Goal: Check status

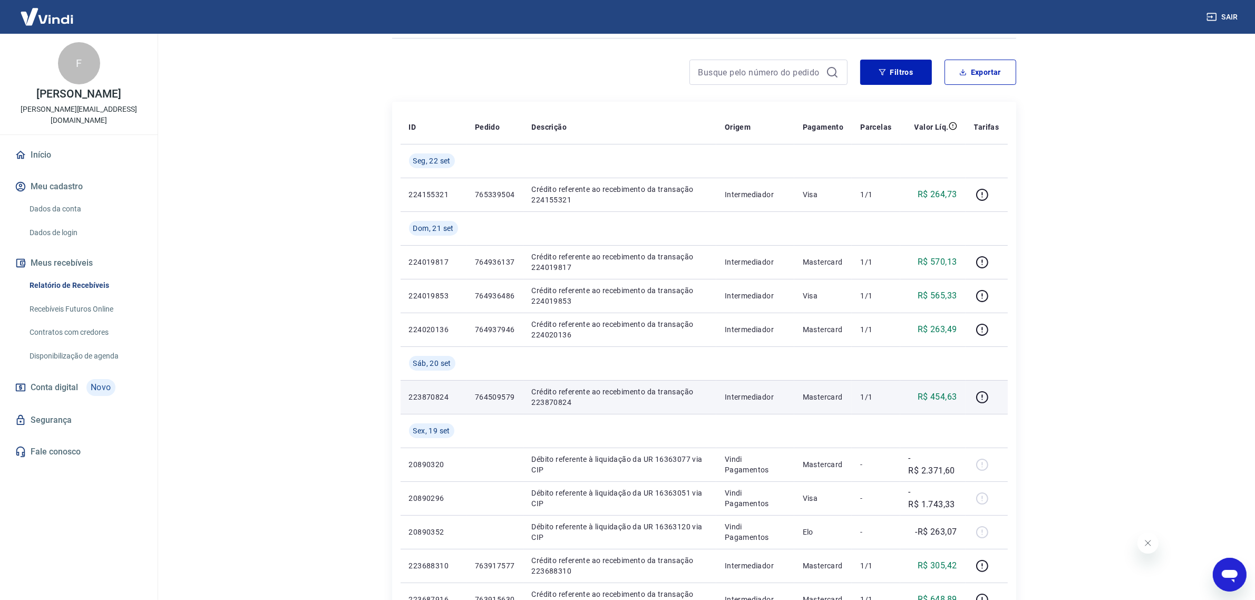
scroll to position [6, 0]
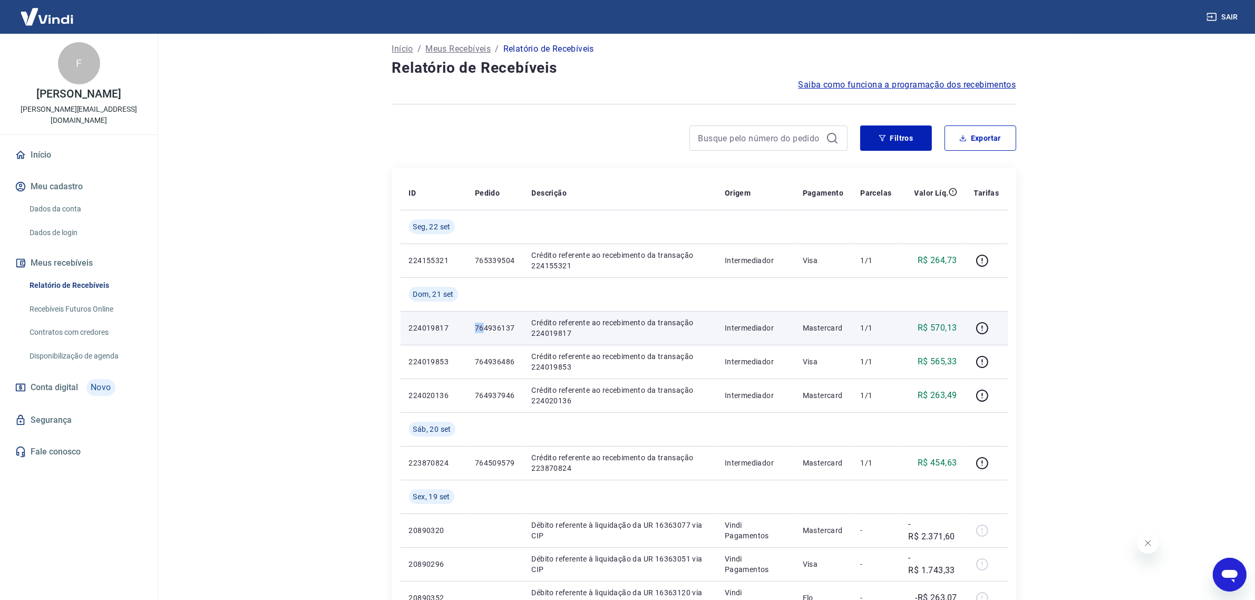
click at [492, 333] on p "764936137" at bounding box center [495, 328] width 40 height 11
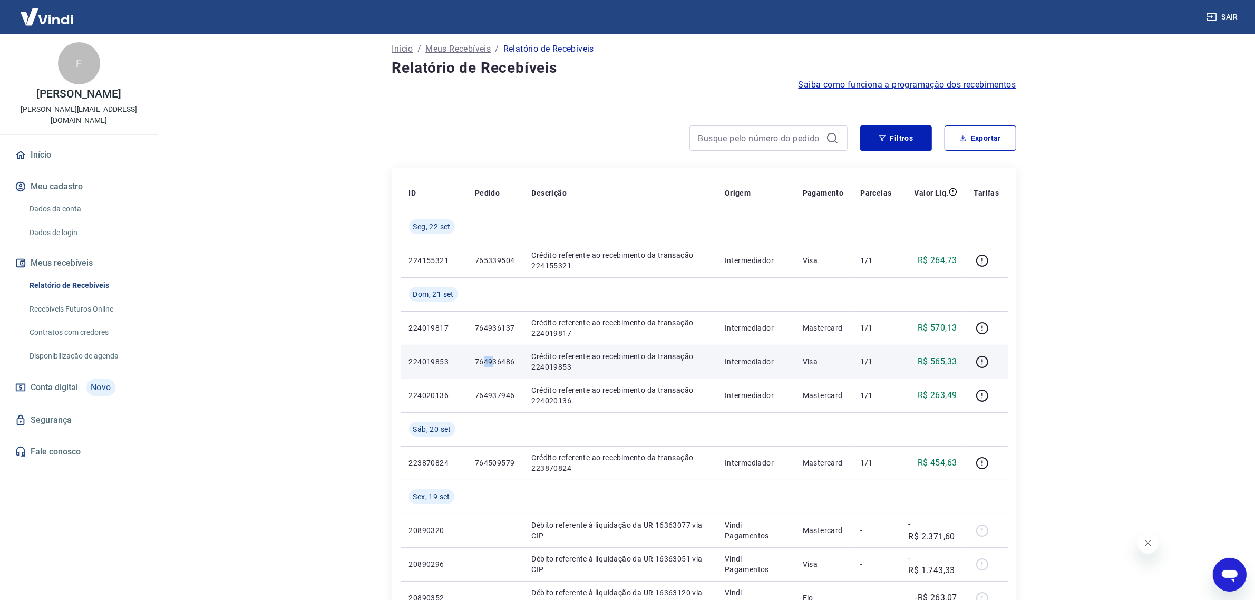
drag, startPoint x: 483, startPoint y: 360, endPoint x: 512, endPoint y: 372, distance: 31.4
click at [513, 365] on p "764936486" at bounding box center [495, 361] width 40 height 11
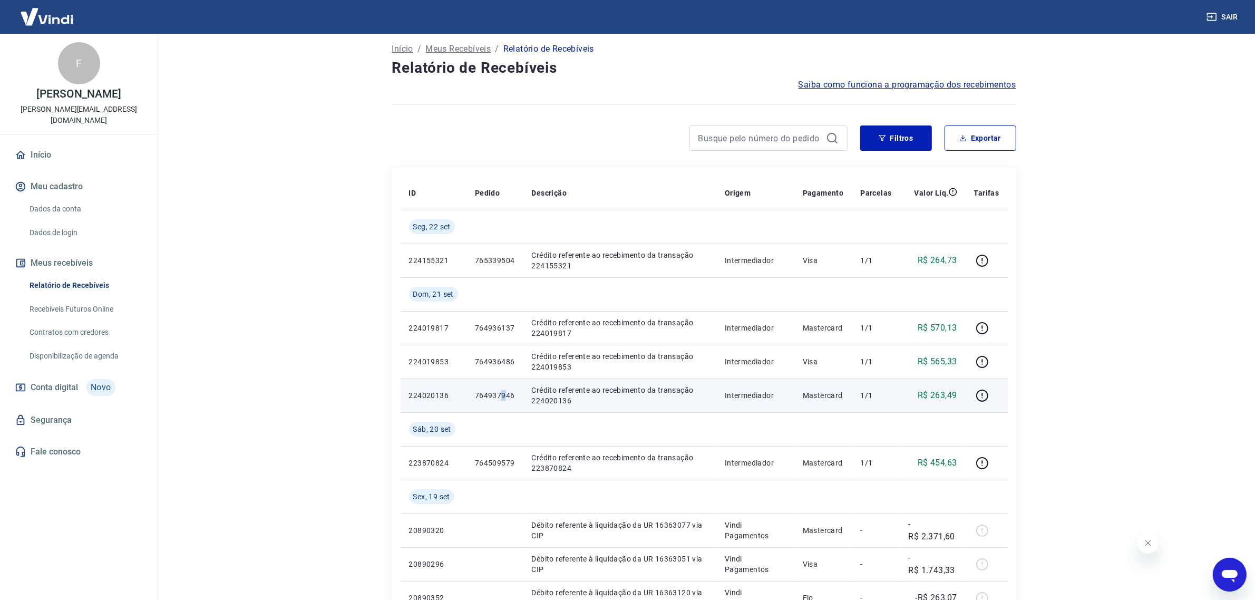
drag, startPoint x: 499, startPoint y: 393, endPoint x: 509, endPoint y: 394, distance: 9.5
click at [509, 394] on p "764937946" at bounding box center [495, 395] width 40 height 11
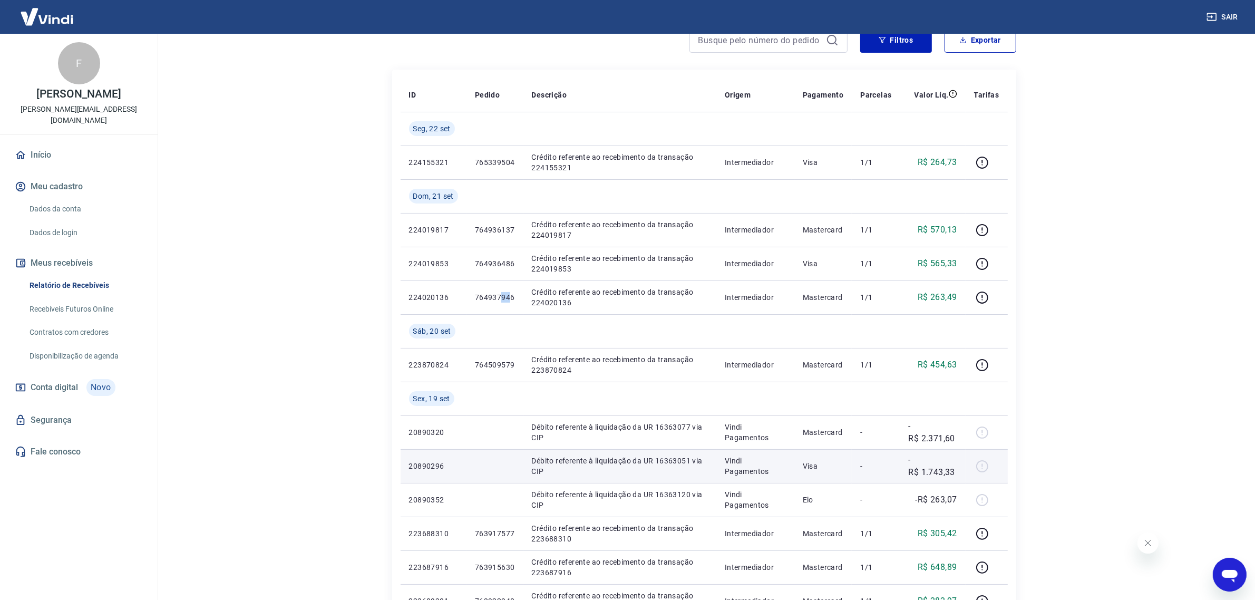
scroll to position [204, 0]
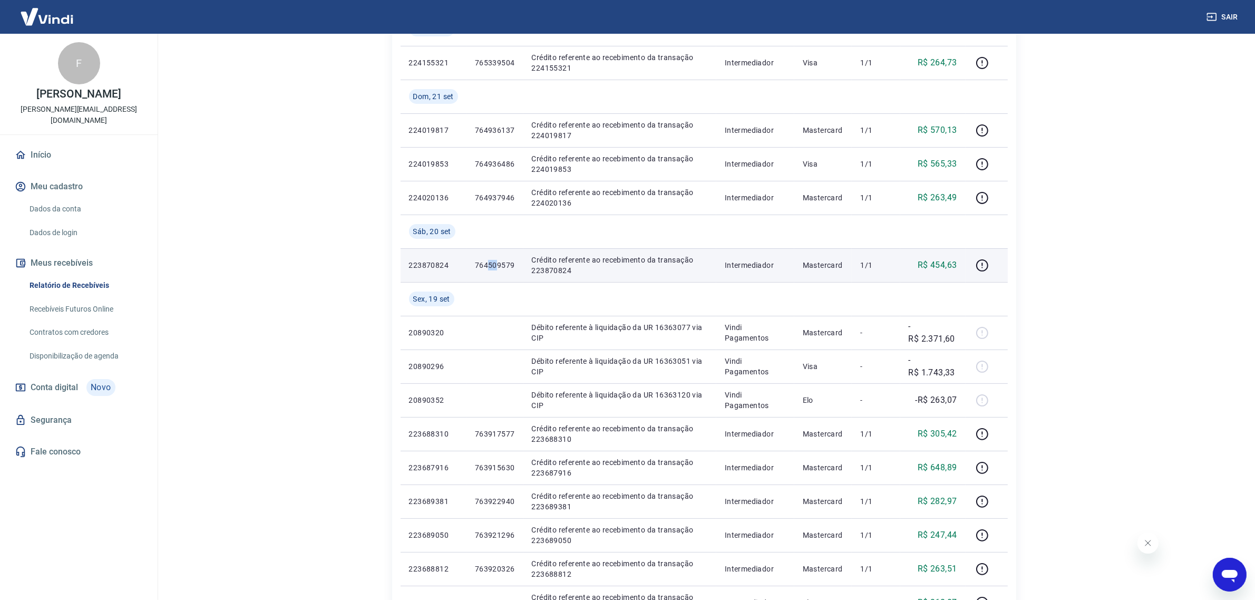
drag, startPoint x: 488, startPoint y: 266, endPoint x: 498, endPoint y: 266, distance: 10.0
click at [498, 266] on p "764509579" at bounding box center [495, 265] width 40 height 11
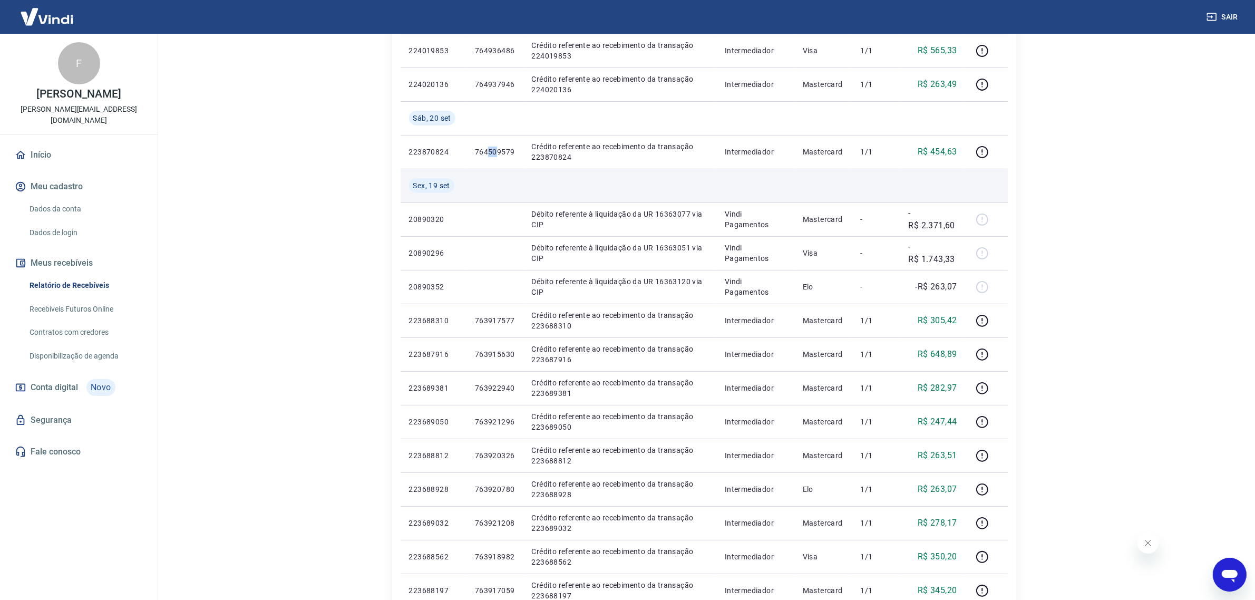
scroll to position [335, 0]
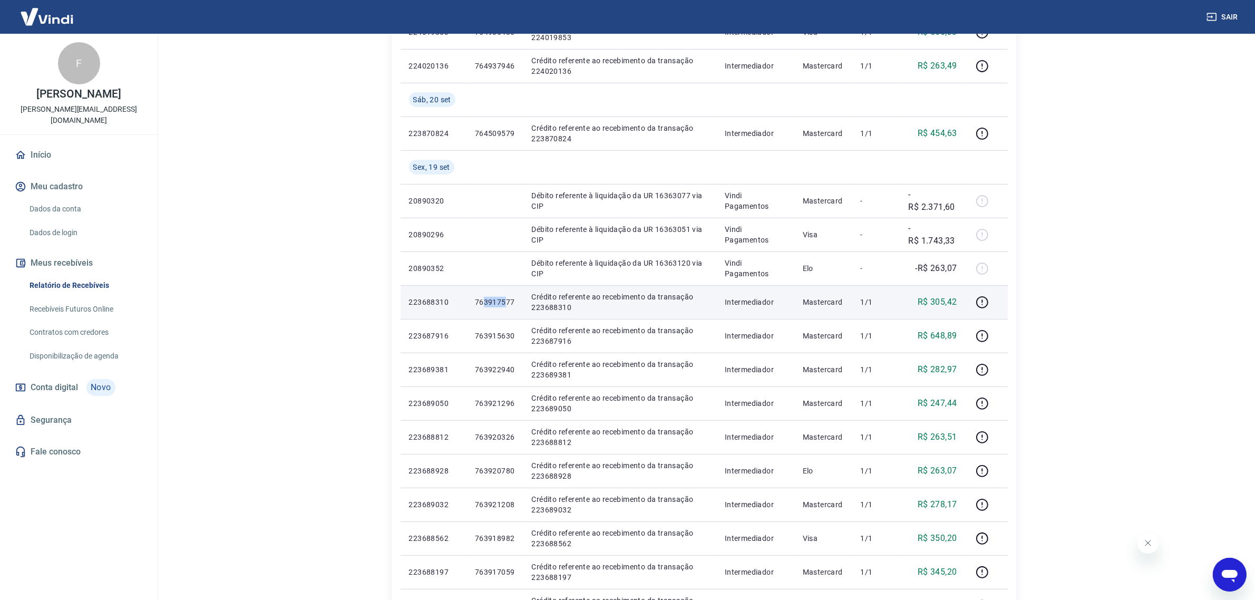
drag, startPoint x: 484, startPoint y: 299, endPoint x: 505, endPoint y: 310, distance: 23.1
click at [510, 305] on p "763917577" at bounding box center [495, 302] width 40 height 11
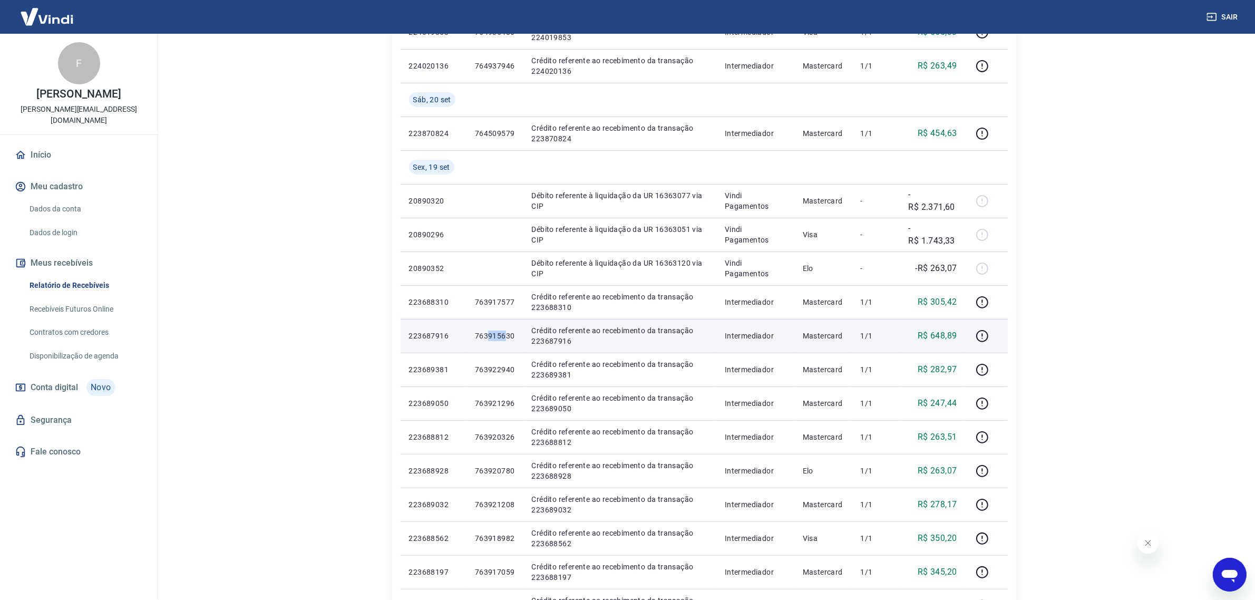
click at [510, 341] on p "763915630" at bounding box center [495, 336] width 40 height 11
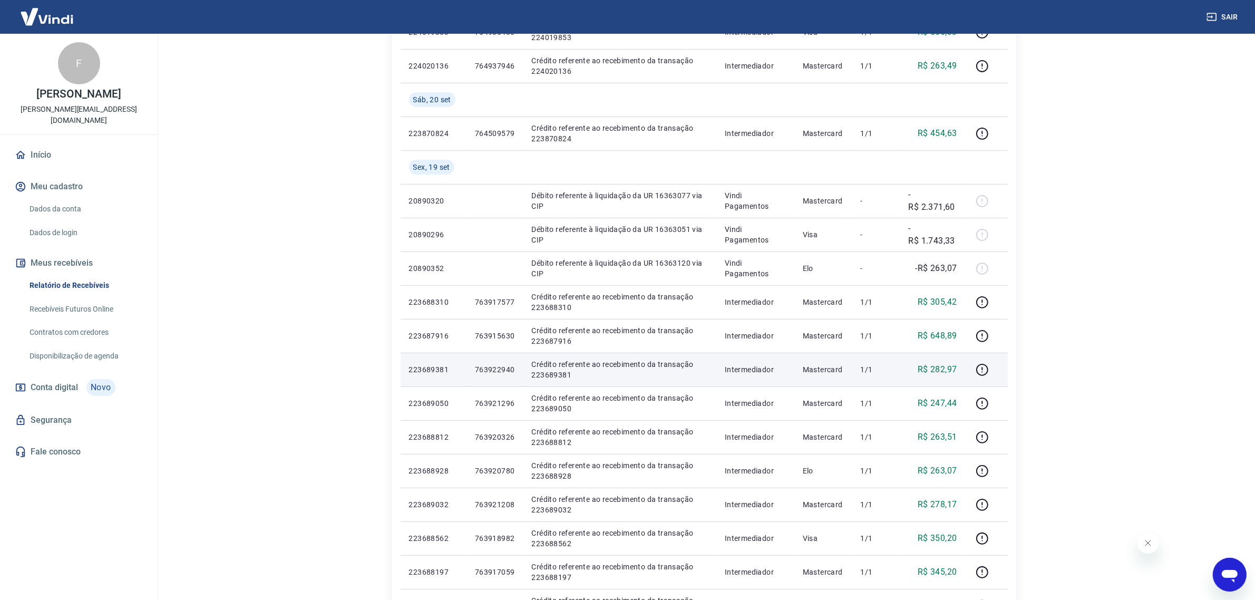
click at [499, 372] on p "763922940" at bounding box center [495, 369] width 40 height 11
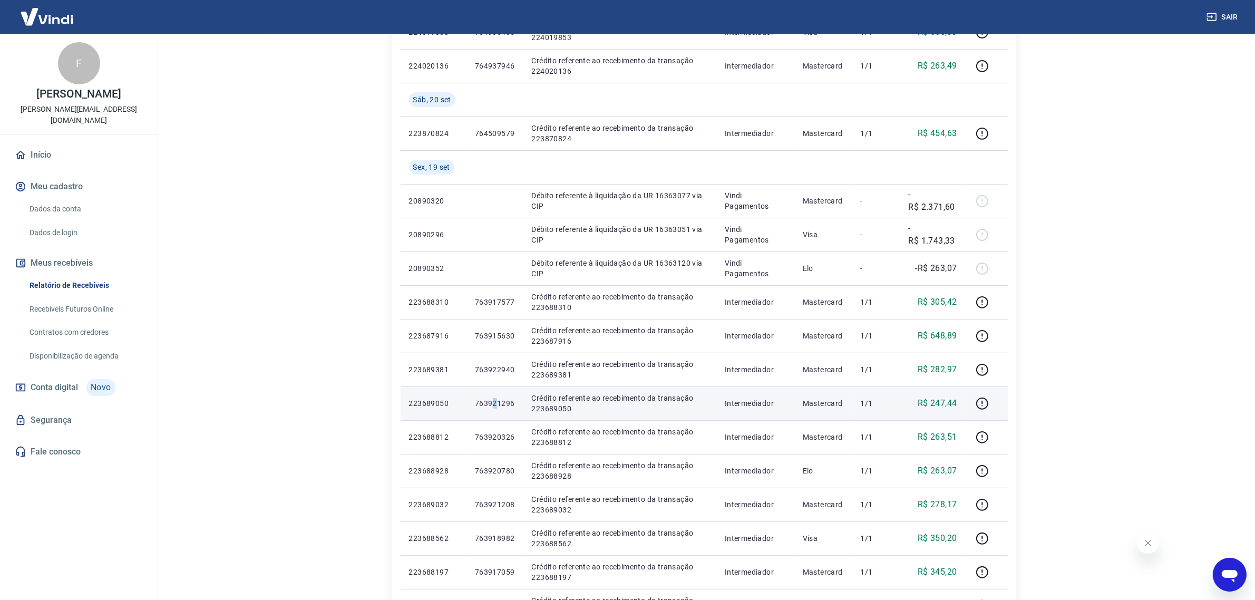
drag, startPoint x: 495, startPoint y: 401, endPoint x: 504, endPoint y: 409, distance: 12.4
click at [504, 407] on p "763921296" at bounding box center [495, 403] width 40 height 11
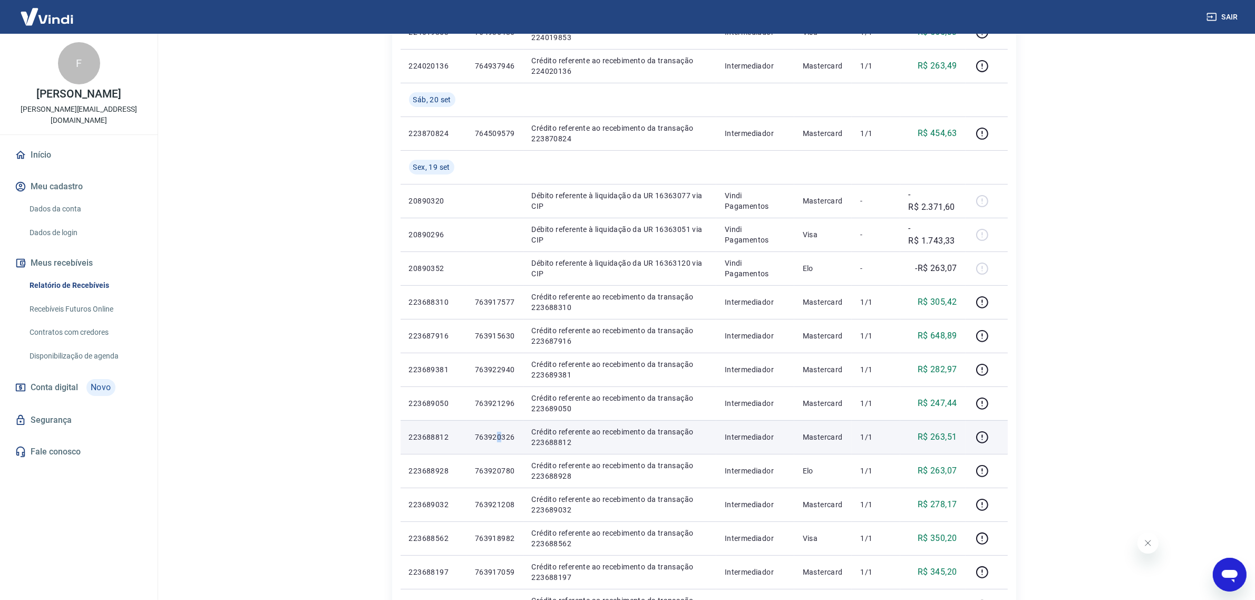
drag, startPoint x: 498, startPoint y: 430, endPoint x: 506, endPoint y: 444, distance: 16.7
click at [505, 436] on td "763920326" at bounding box center [495, 437] width 57 height 34
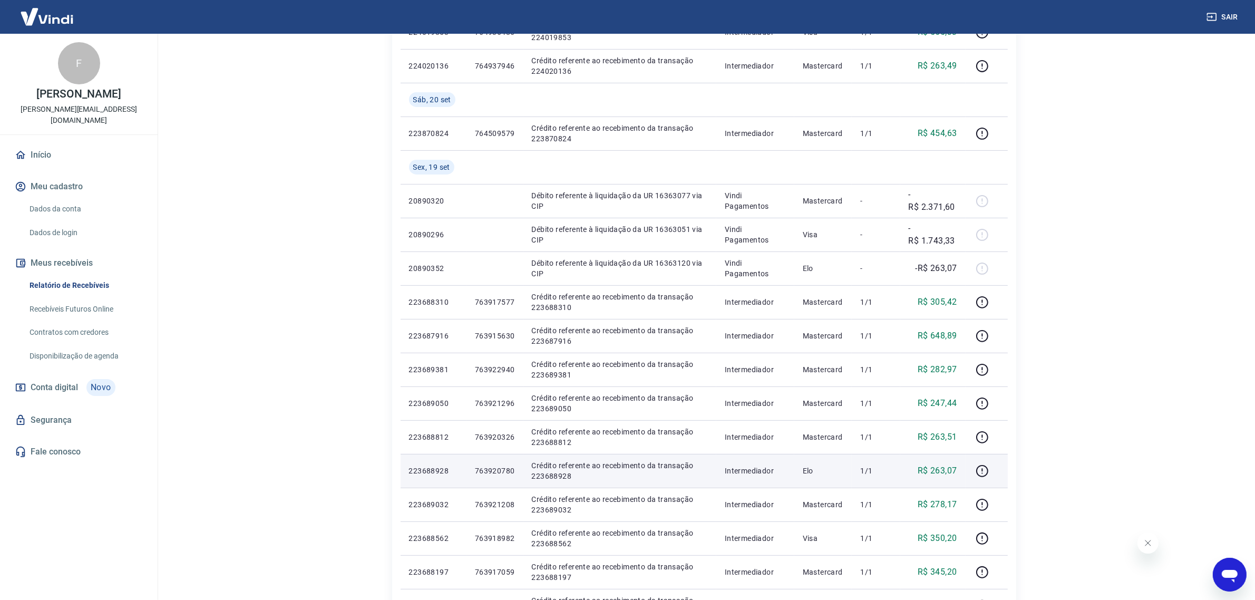
drag, startPoint x: 500, startPoint y: 462, endPoint x: 506, endPoint y: 466, distance: 7.3
click at [504, 465] on td "763920780" at bounding box center [495, 471] width 57 height 34
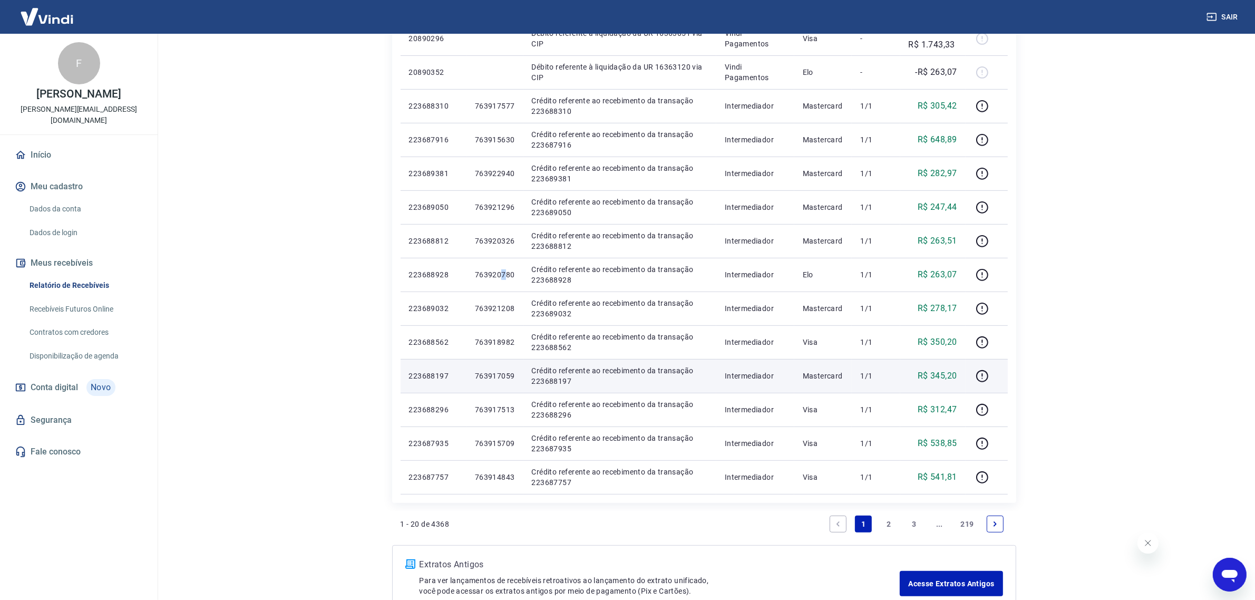
scroll to position [533, 0]
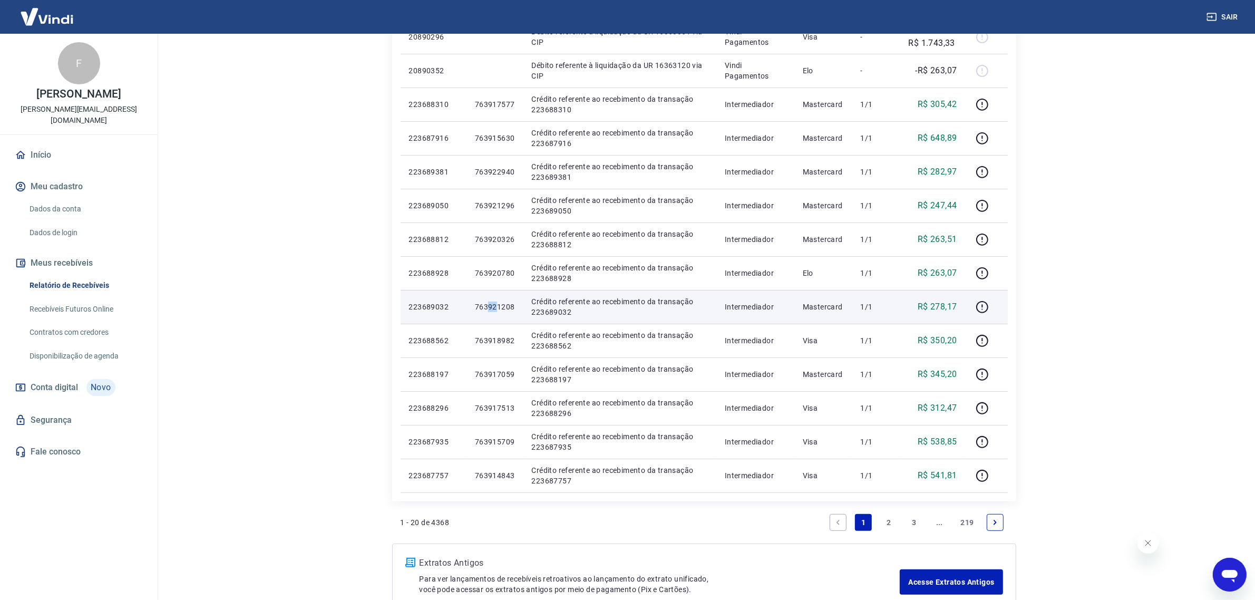
drag, startPoint x: 490, startPoint y: 309, endPoint x: 501, endPoint y: 317, distance: 12.9
click at [501, 315] on td "763921208" at bounding box center [495, 307] width 57 height 34
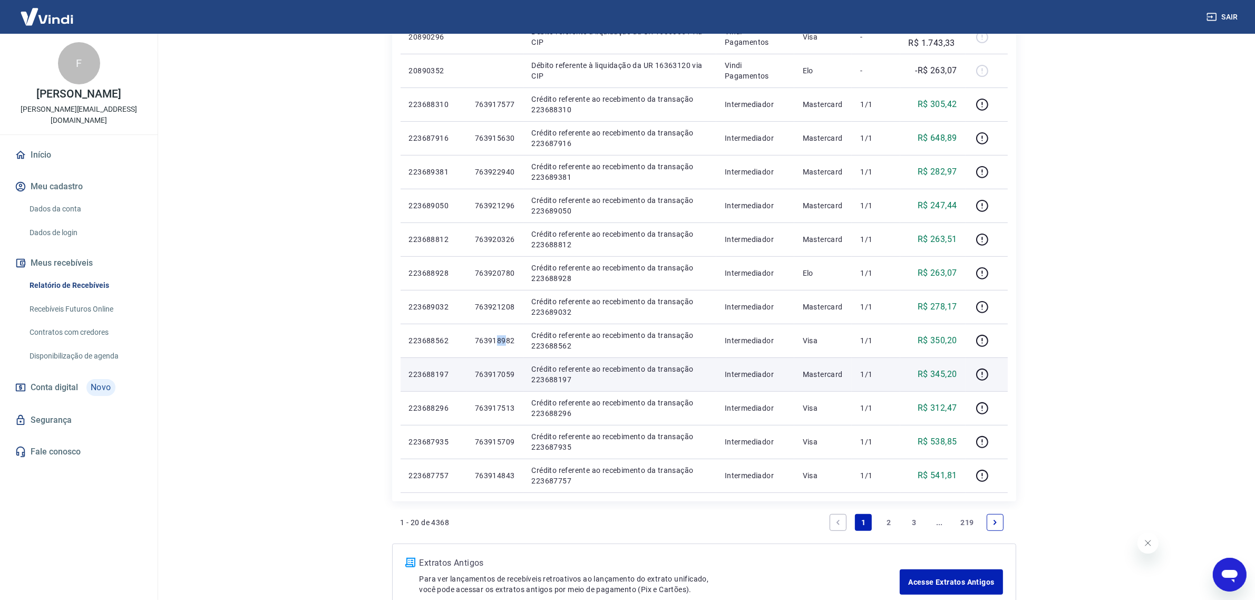
drag, startPoint x: 498, startPoint y: 344, endPoint x: 501, endPoint y: 367, distance: 23.4
click at [506, 349] on td "763918982" at bounding box center [495, 341] width 57 height 34
drag, startPoint x: 497, startPoint y: 371, endPoint x: 505, endPoint y: 373, distance: 8.3
click at [505, 373] on p "763917059" at bounding box center [495, 374] width 40 height 11
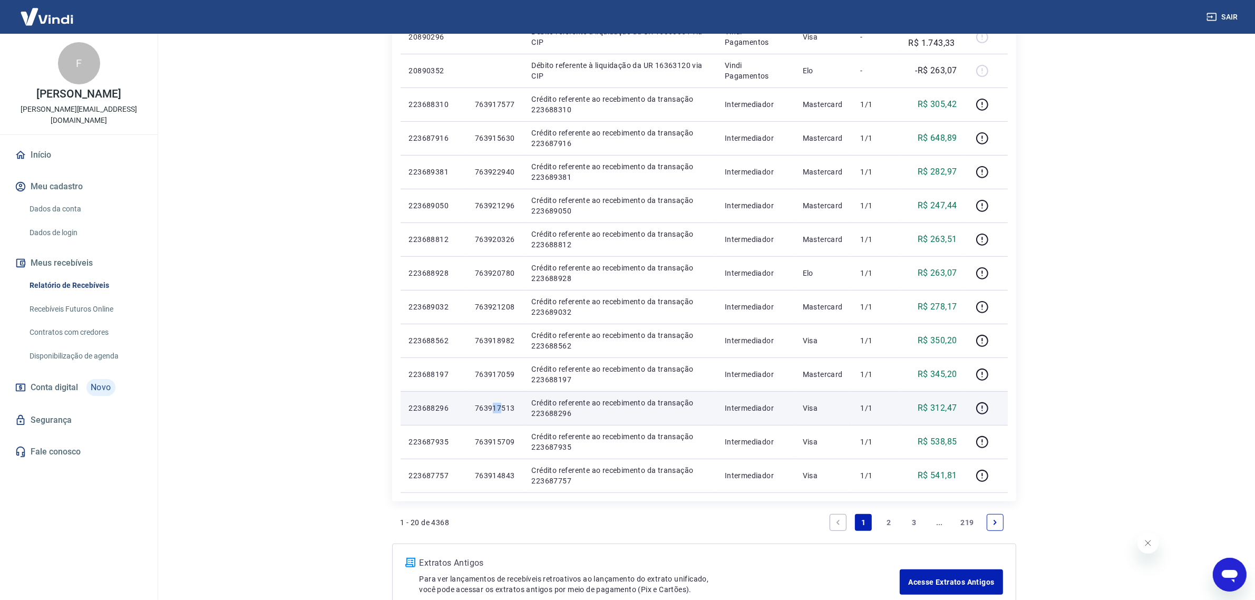
drag, startPoint x: 493, startPoint y: 409, endPoint x: 504, endPoint y: 414, distance: 11.6
click at [504, 414] on td "763917513" at bounding box center [495, 408] width 57 height 34
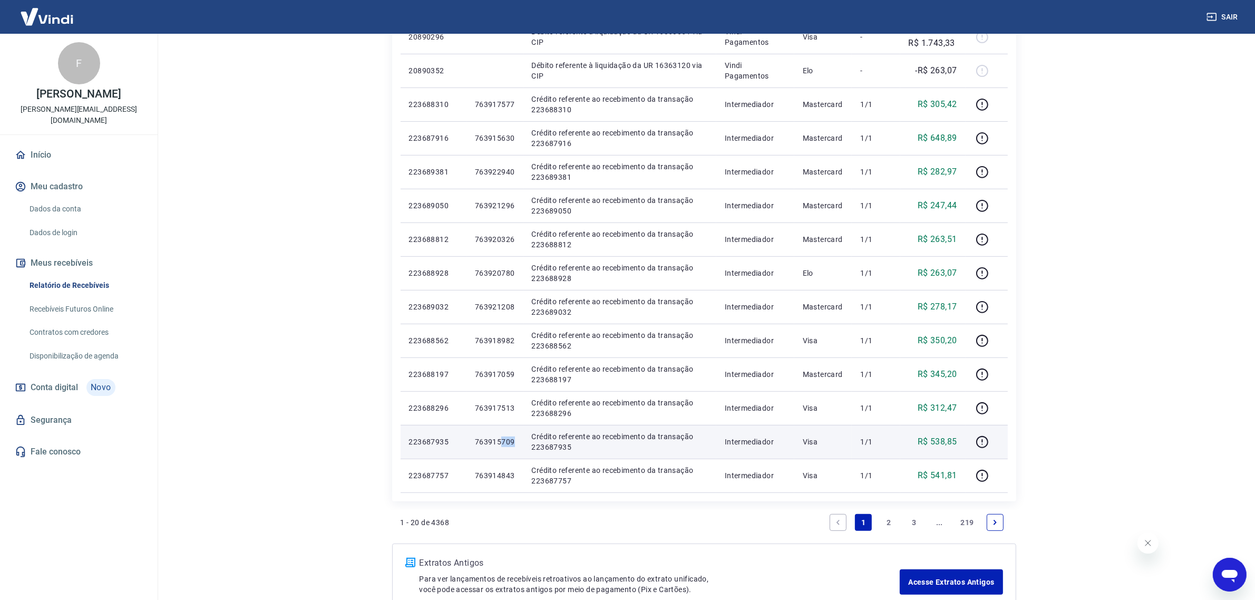
drag, startPoint x: 500, startPoint y: 441, endPoint x: 511, endPoint y: 454, distance: 18.0
click at [513, 447] on p "763915709" at bounding box center [495, 442] width 40 height 11
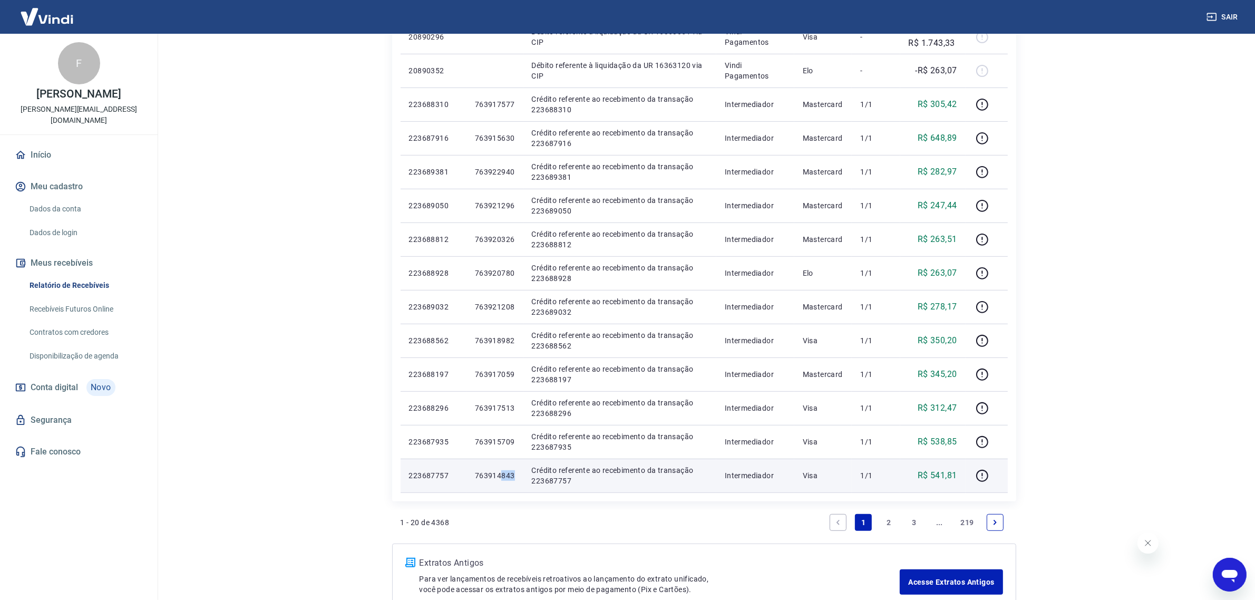
click at [515, 473] on p "763914843" at bounding box center [495, 475] width 40 height 11
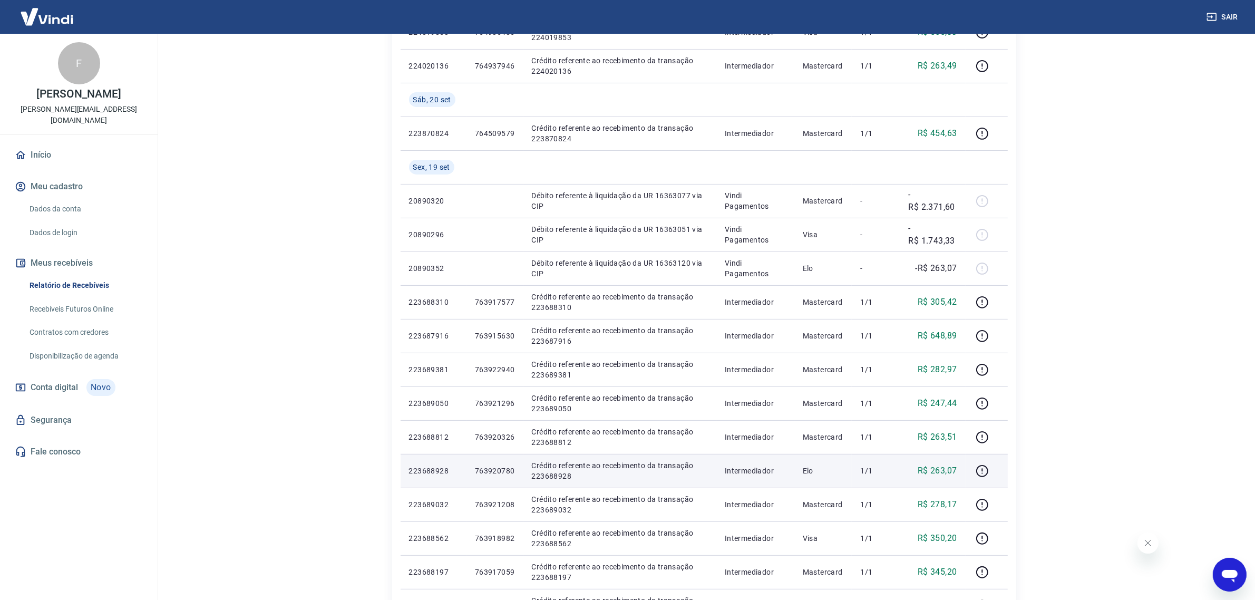
scroll to position [467, 0]
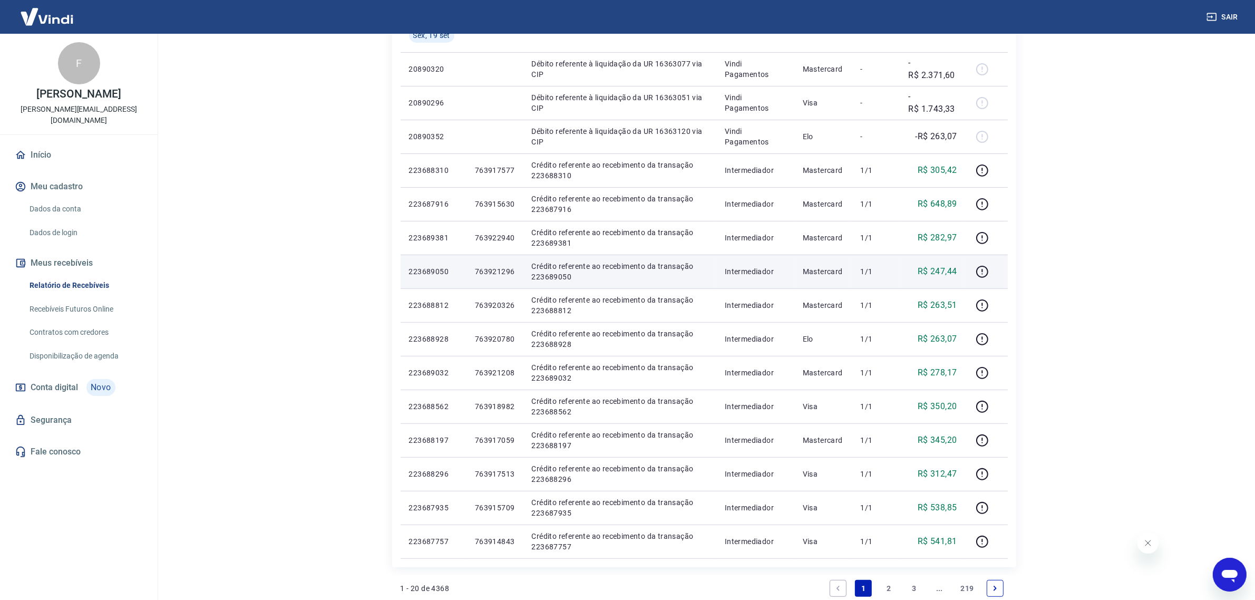
click at [760, 278] on td "Intermediador" at bounding box center [756, 272] width 78 height 34
